Goal: Find specific page/section: Find specific page/section

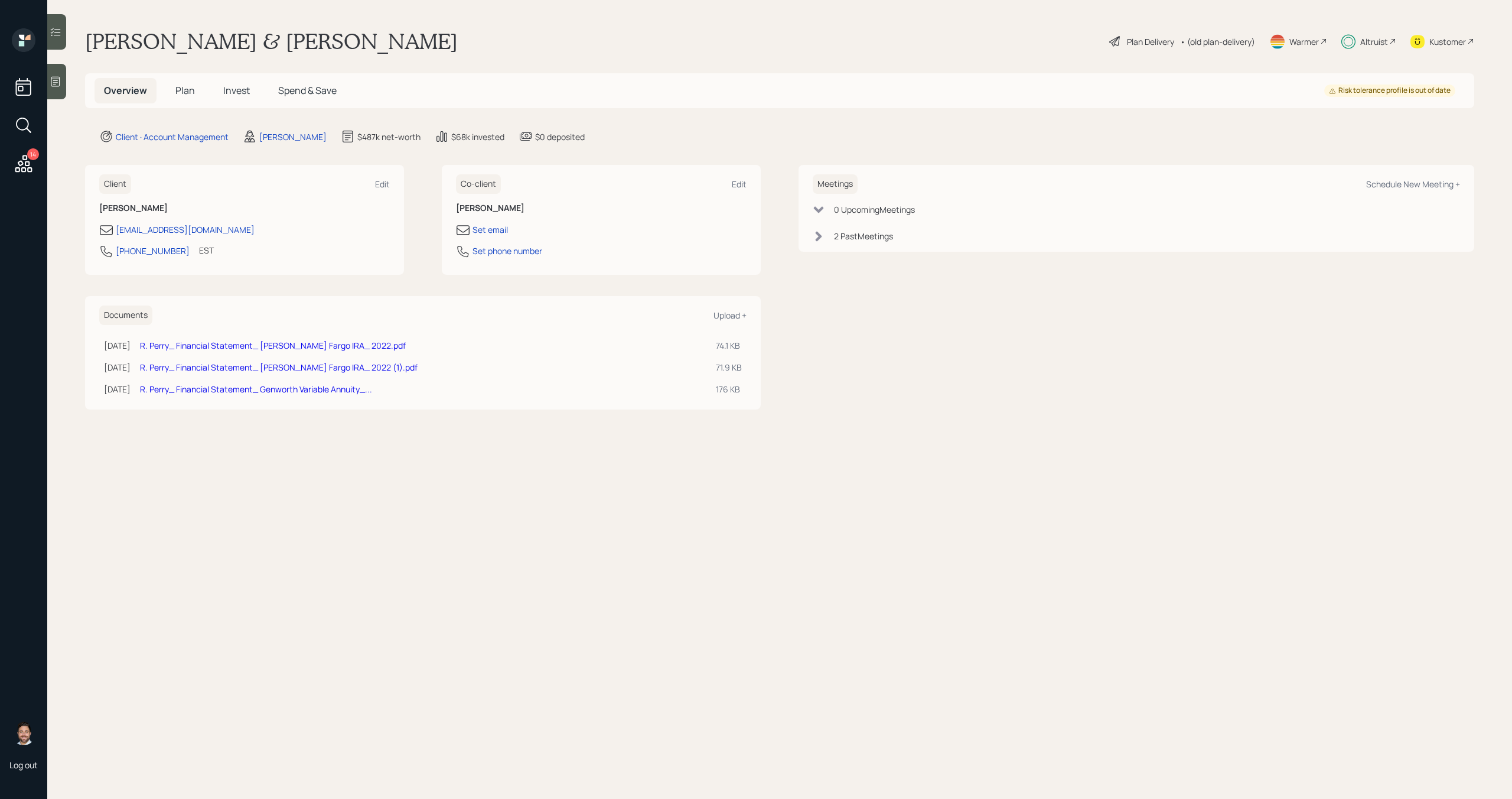
click at [1368, 39] on div "Altruist" at bounding box center [1374, 42] width 28 height 13
click at [184, 97] on h5 "Plan" at bounding box center [185, 91] width 38 height 25
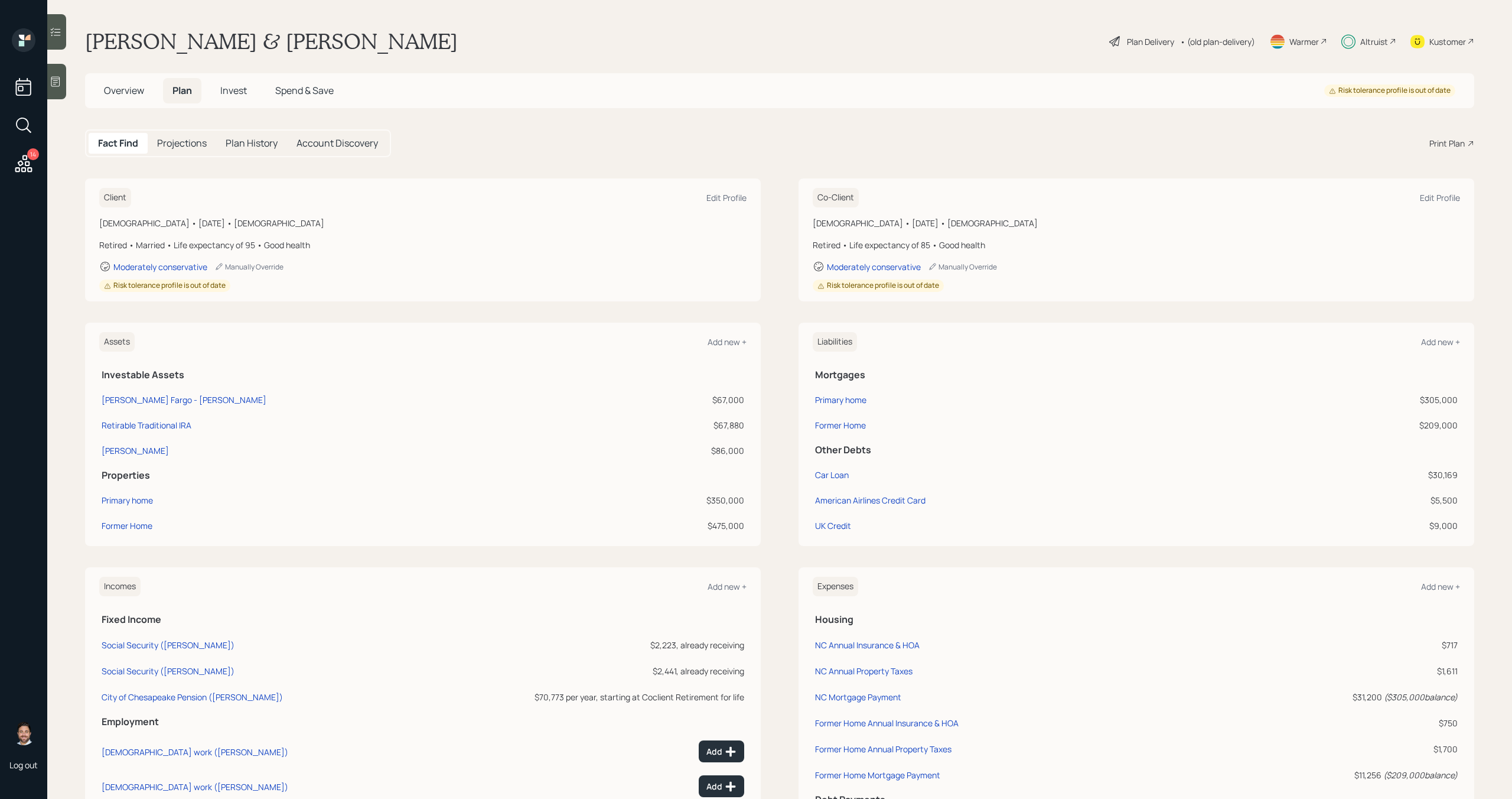
click at [1366, 42] on div "Altruist" at bounding box center [1374, 42] width 28 height 13
click at [1351, 43] on icon at bounding box center [1348, 42] width 14 height 15
